Goal: Download file/media

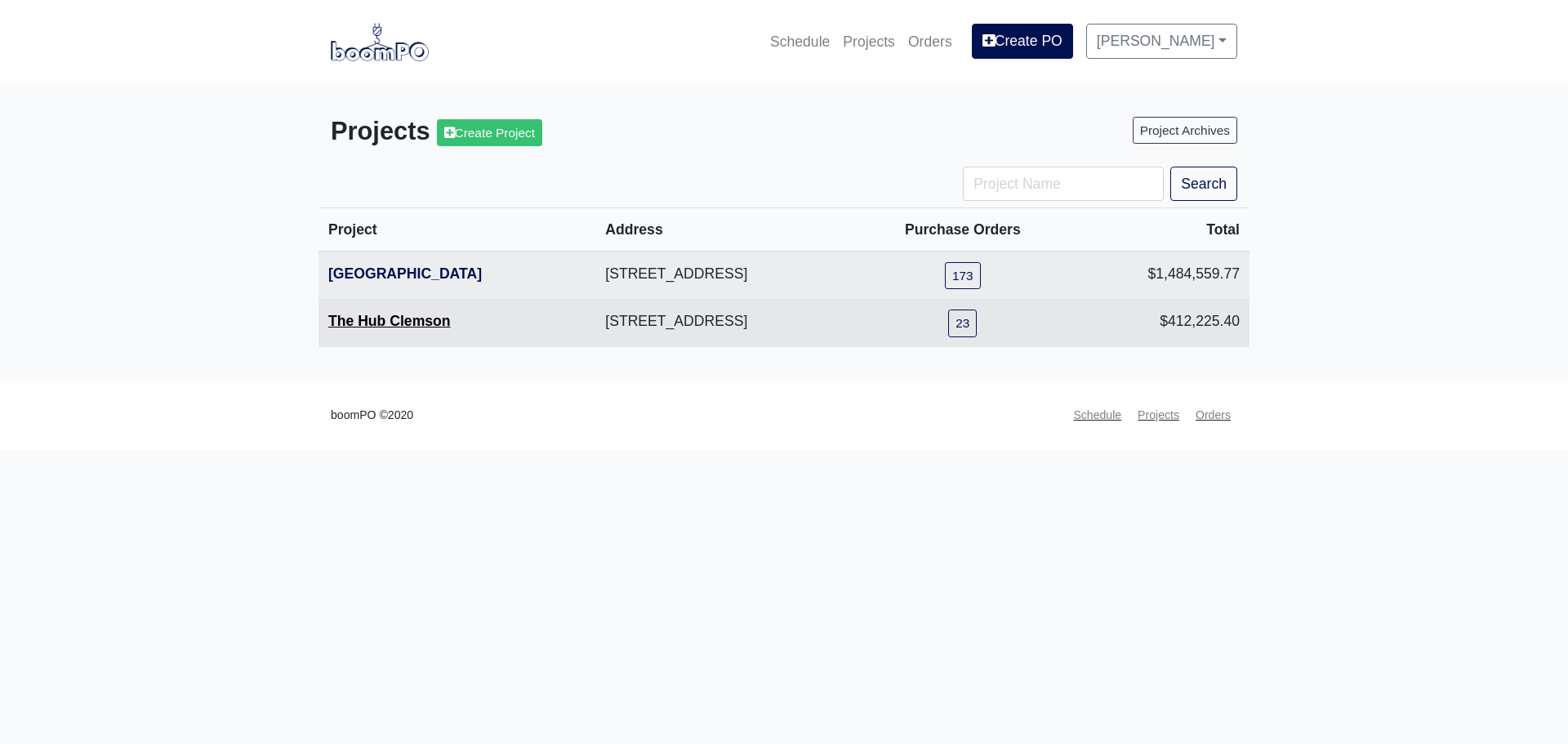
click at [351, 319] on link "The Hub Clemson" at bounding box center [390, 321] width 123 height 16
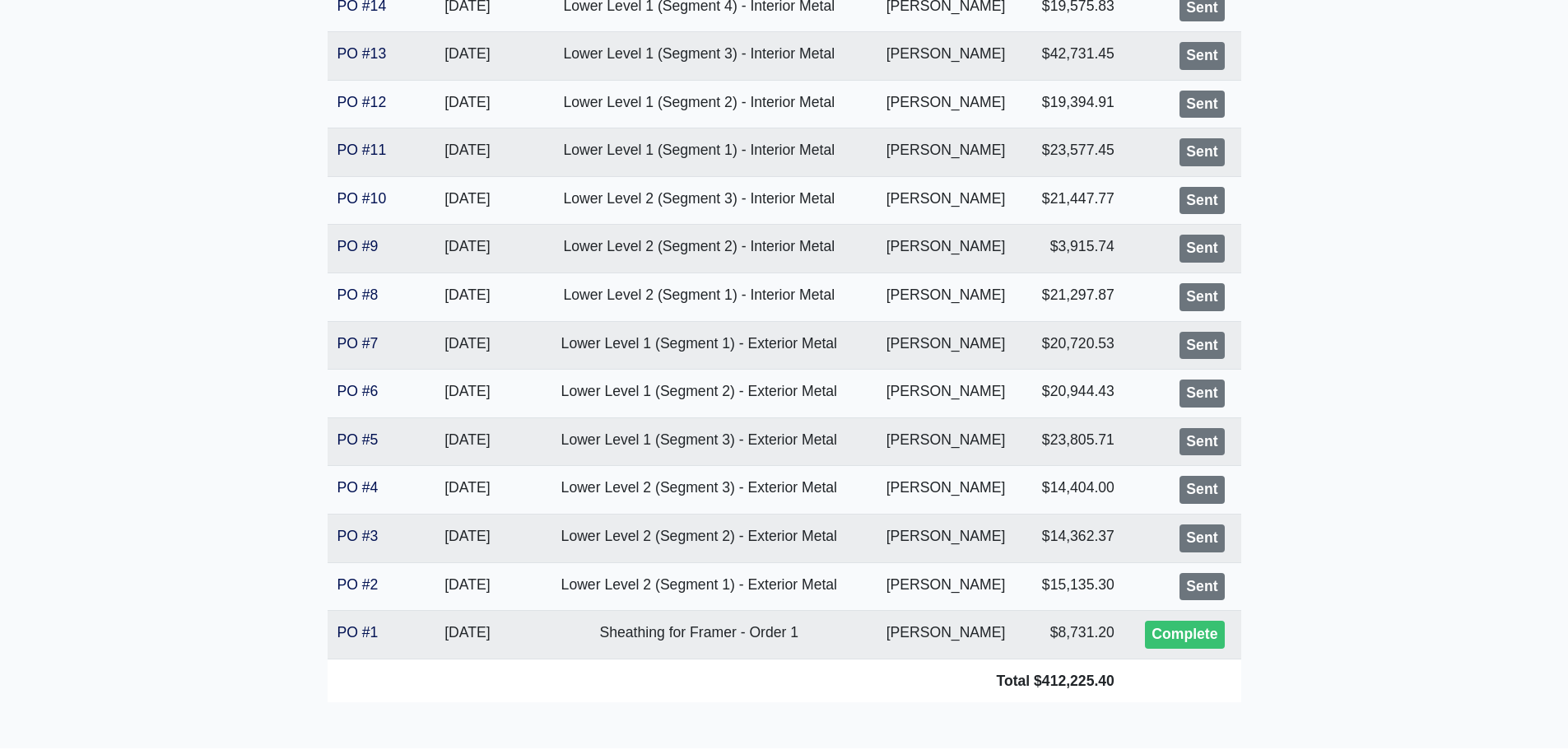
scroll to position [906, 0]
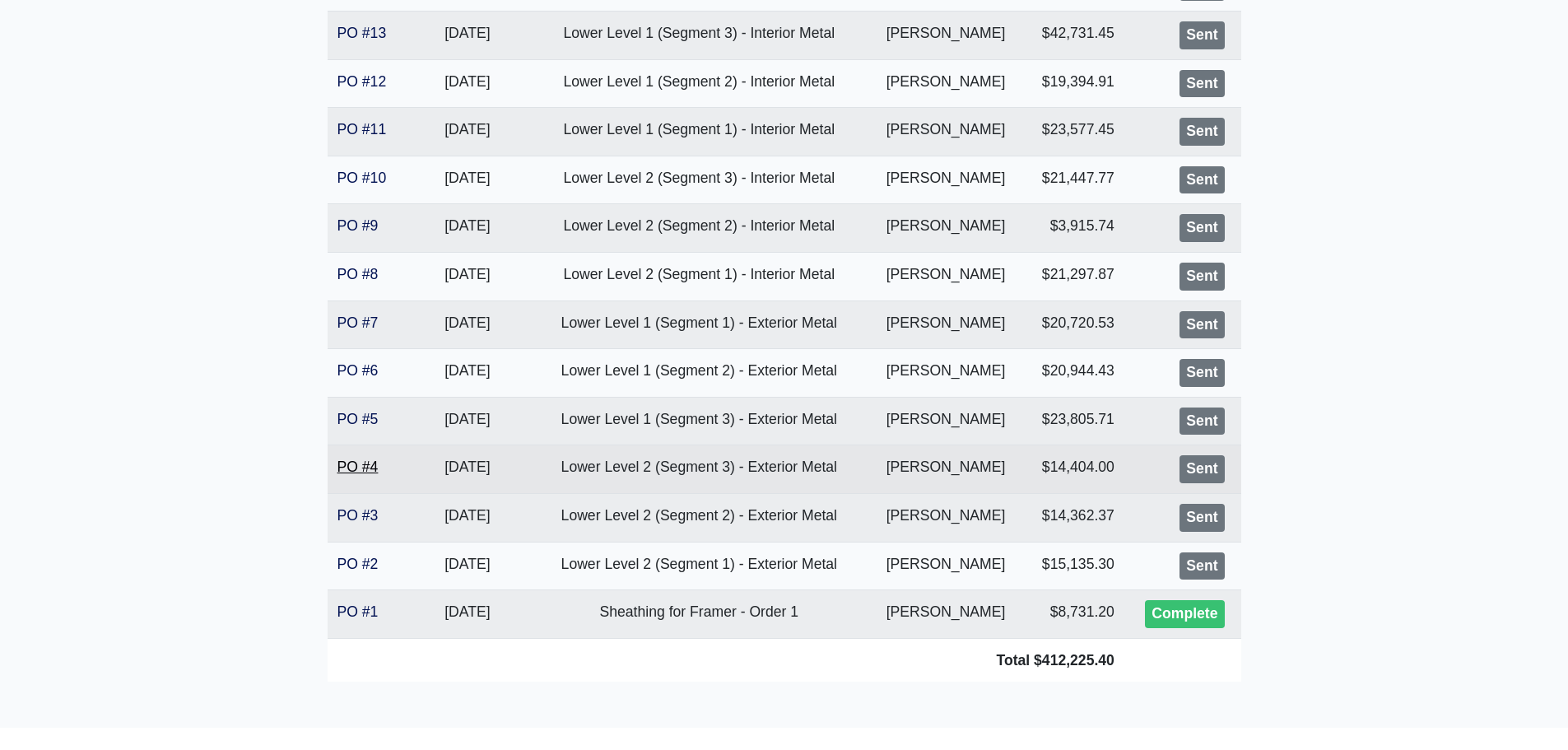
click at [351, 463] on link "PO #4" at bounding box center [358, 467] width 42 height 17
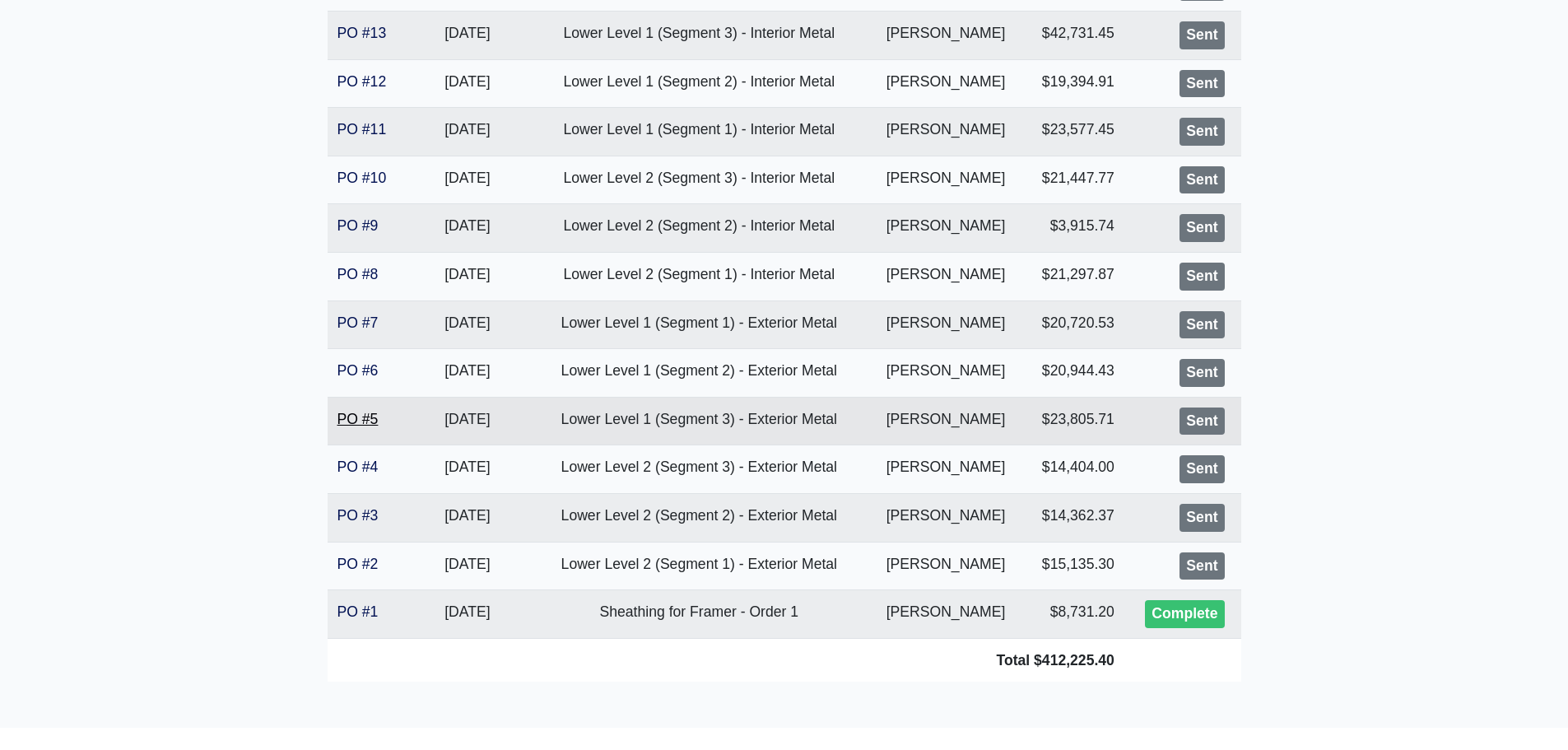
click at [359, 416] on link "PO #5" at bounding box center [358, 419] width 42 height 17
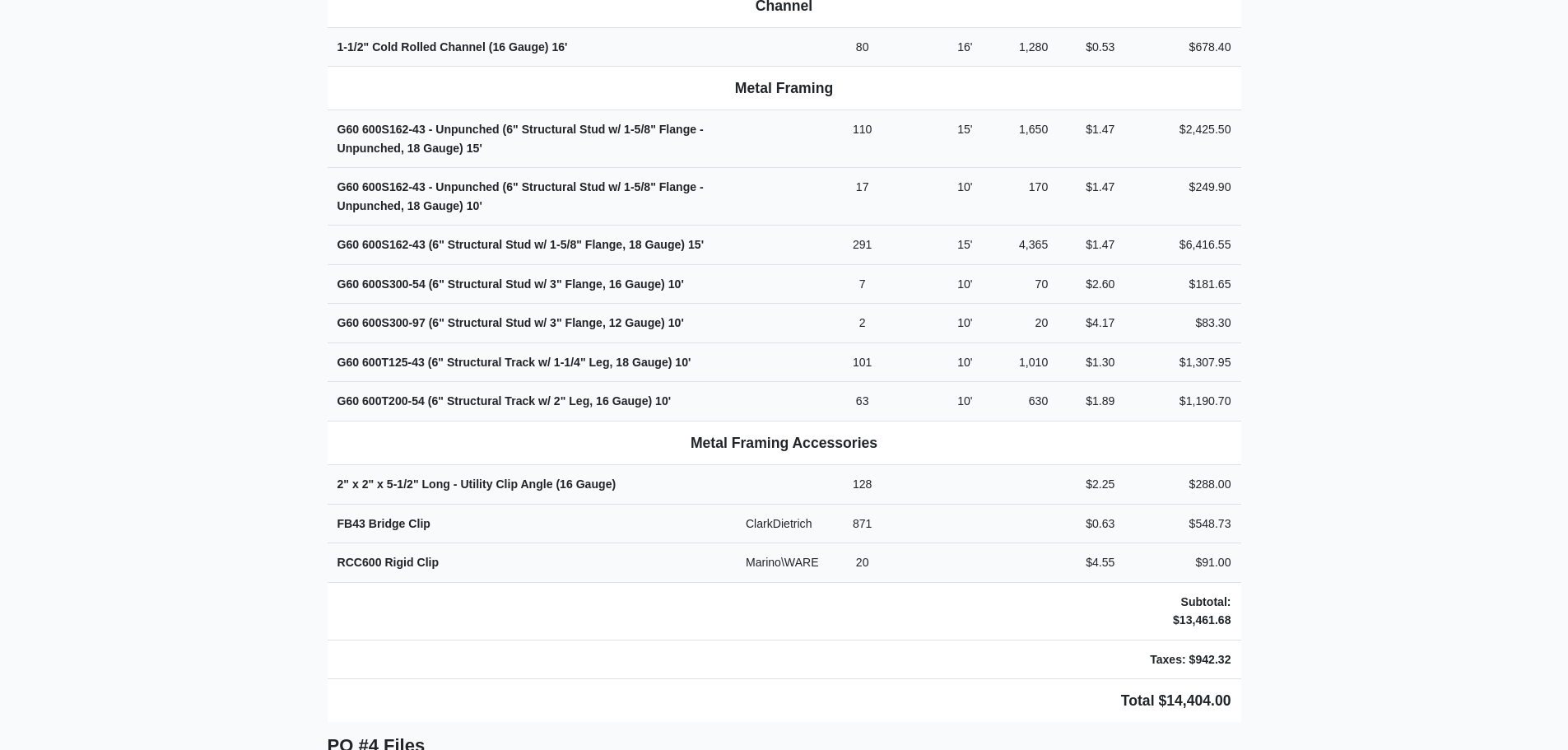
scroll to position [988, 0]
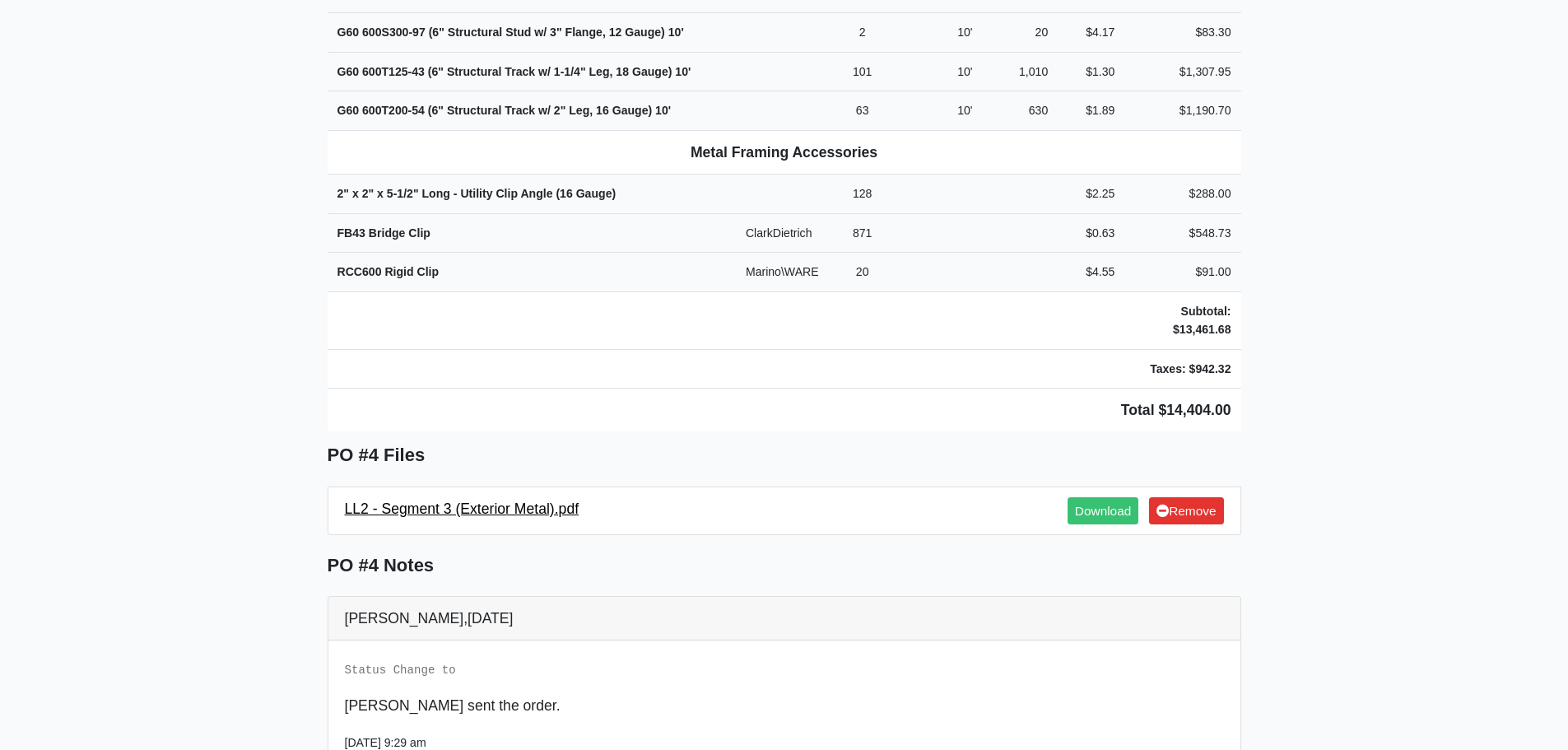
click at [419, 501] on link "LL2 - Segment 3 (Exterior Metal).pdf" at bounding box center [462, 509] width 234 height 17
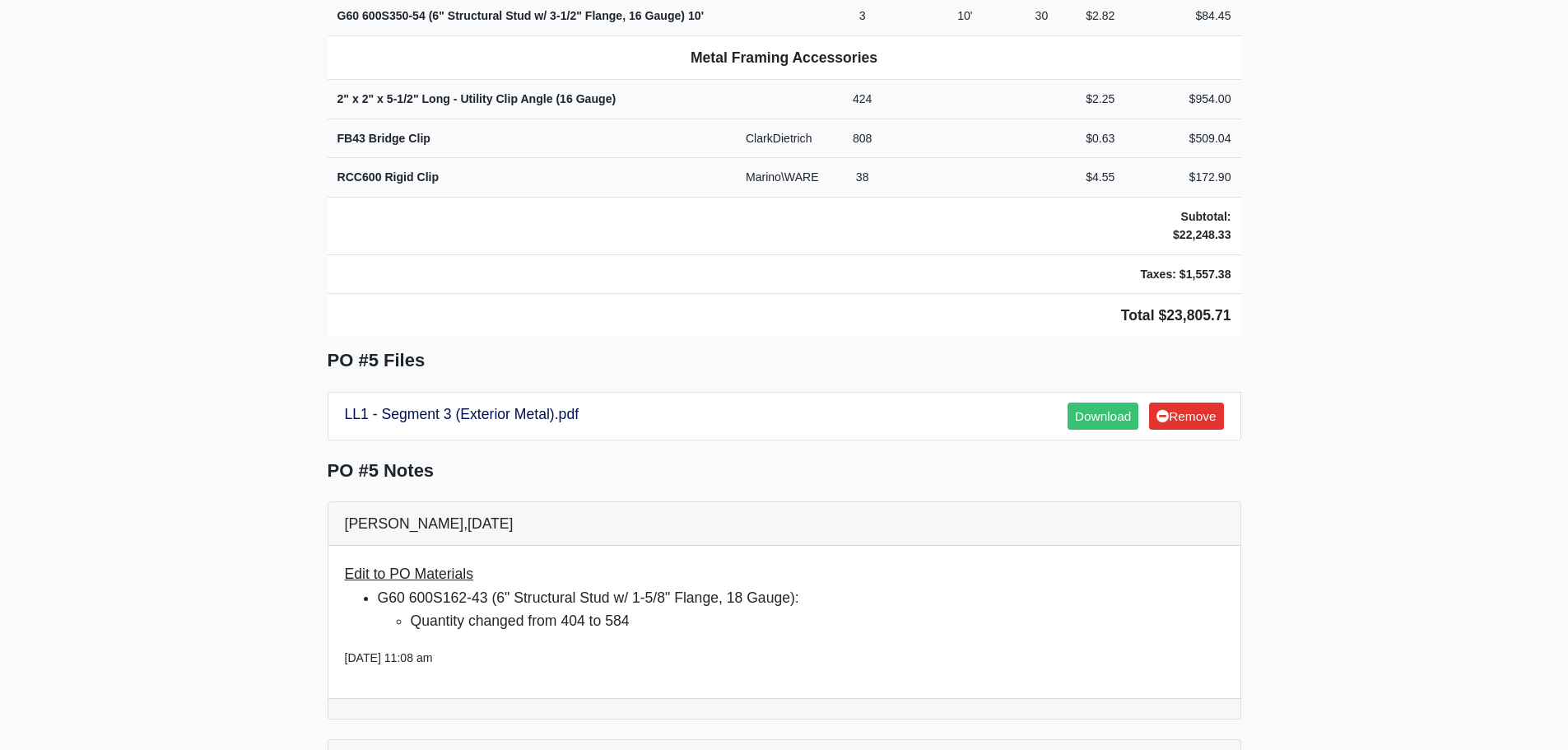
scroll to position [1235, 0]
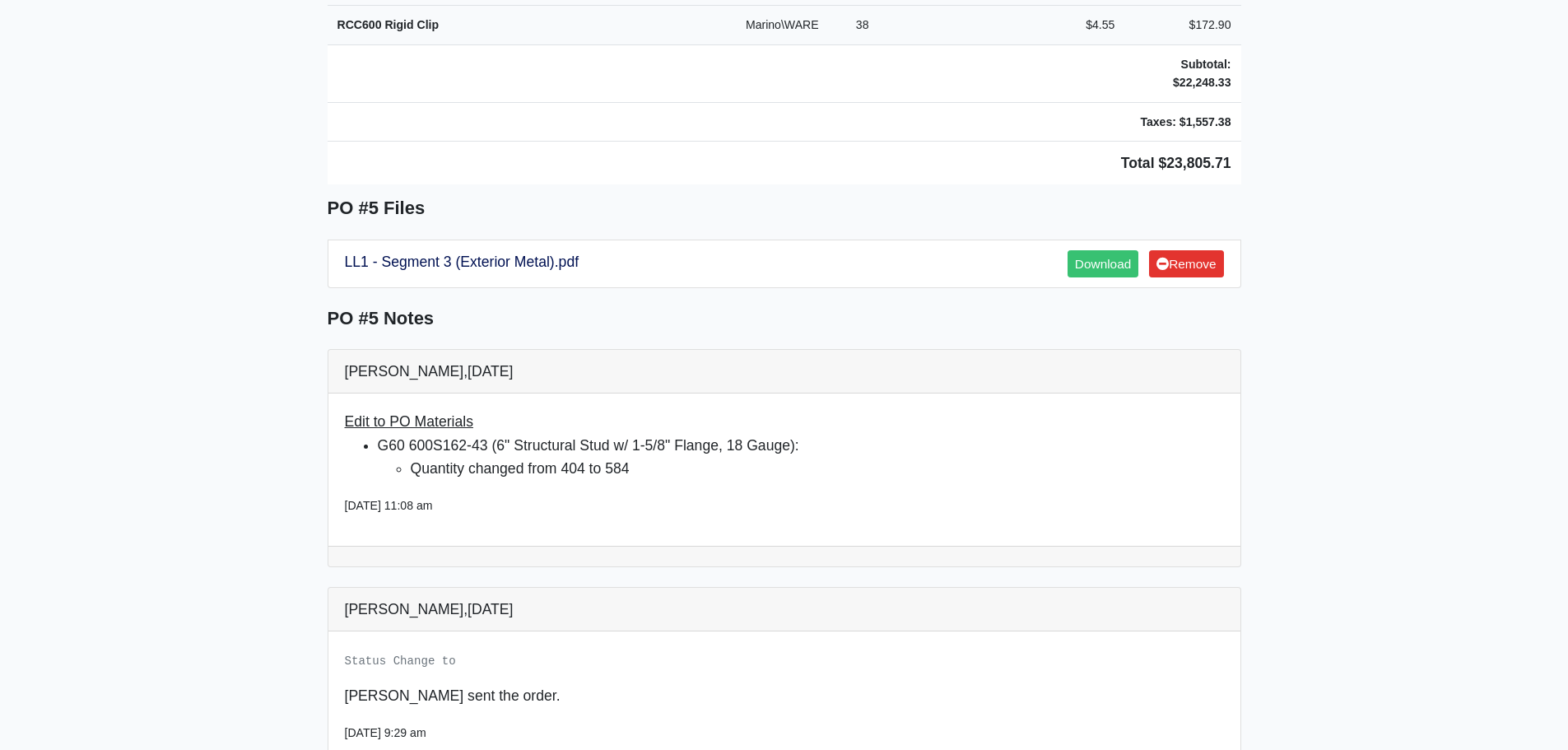
click at [428, 250] on span "LL1 - Segment 3 (Exterior Metal).pdf" at bounding box center [462, 263] width 234 height 27
click at [424, 254] on link "LL1 - Segment 3 (Exterior Metal).pdf" at bounding box center [462, 262] width 234 height 17
